Goal: Transaction & Acquisition: Purchase product/service

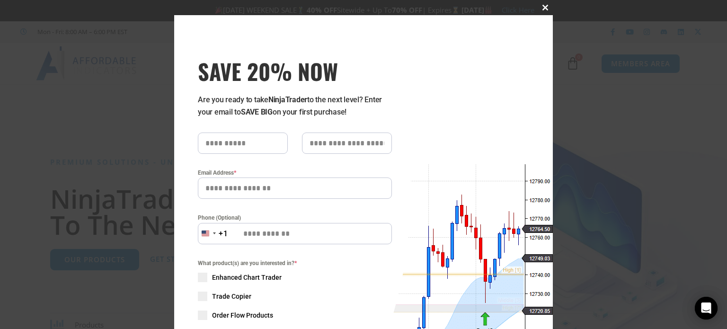
click at [540, 6] on span at bounding box center [544, 8] width 15 height 6
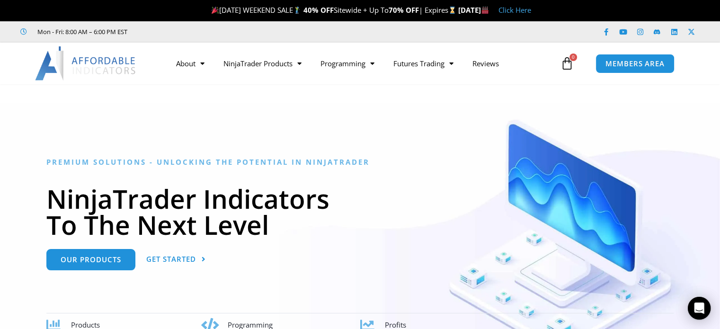
click at [531, 9] on link "Click Here" at bounding box center [514, 9] width 33 height 9
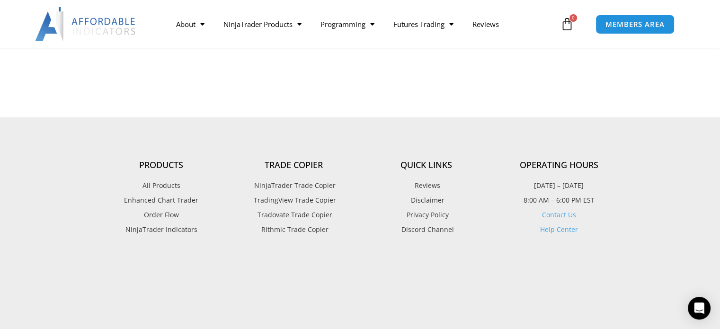
scroll to position [398, 0]
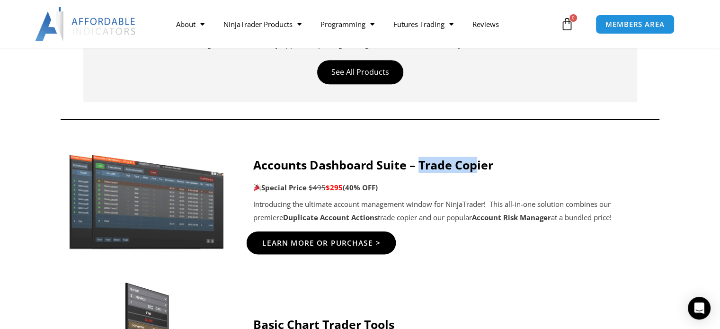
click at [336, 239] on span "Learn More Or Purchase >" at bounding box center [321, 242] width 118 height 7
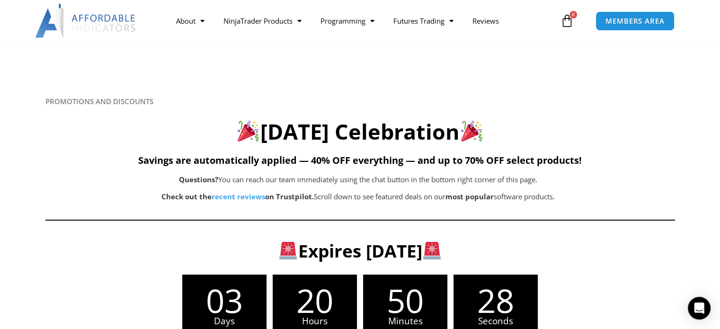
scroll to position [0, 0]
